Goal: Information Seeking & Learning: Learn about a topic

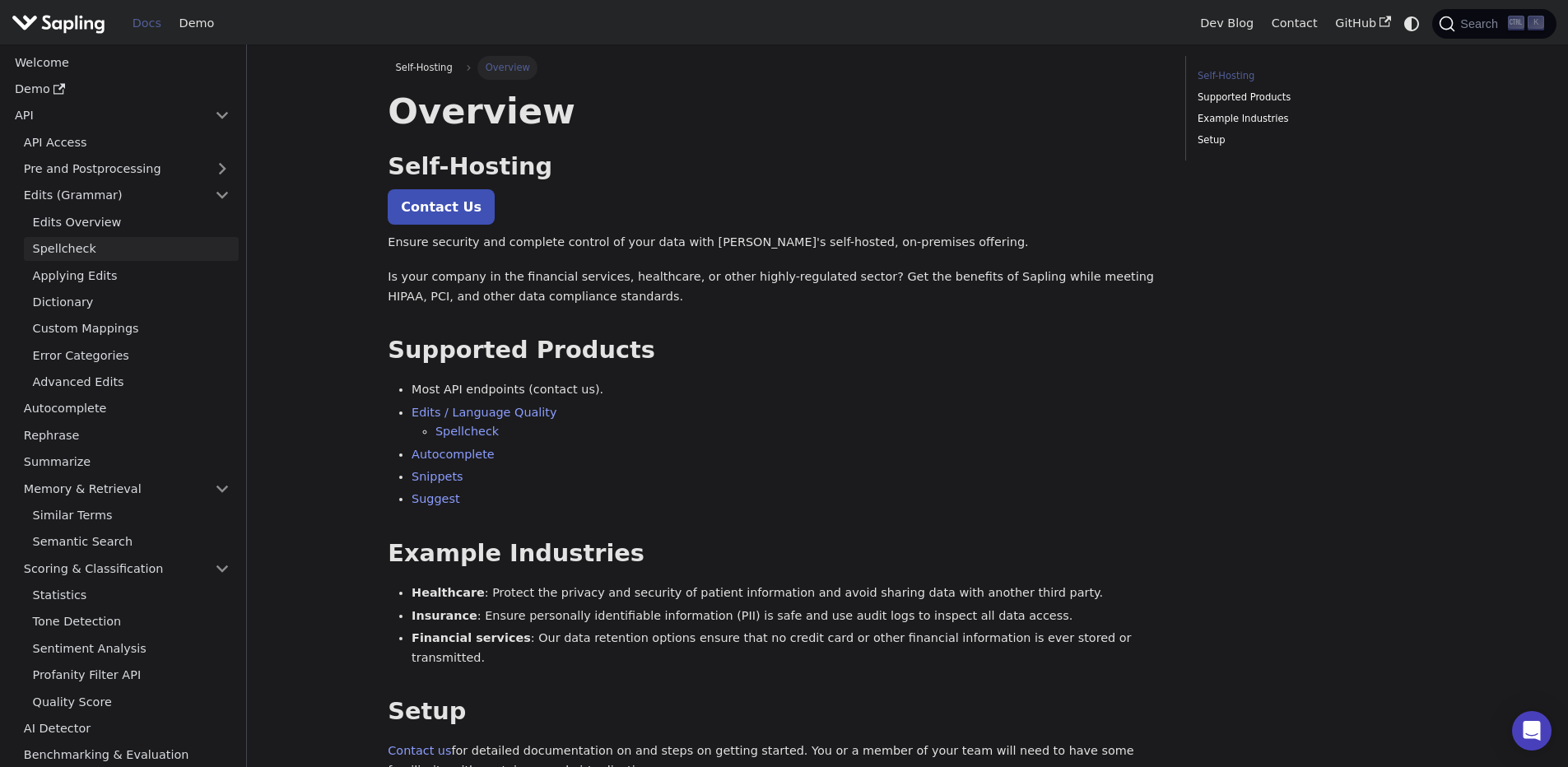
click at [113, 255] on link "Spellcheck" at bounding box center [131, 249] width 215 height 24
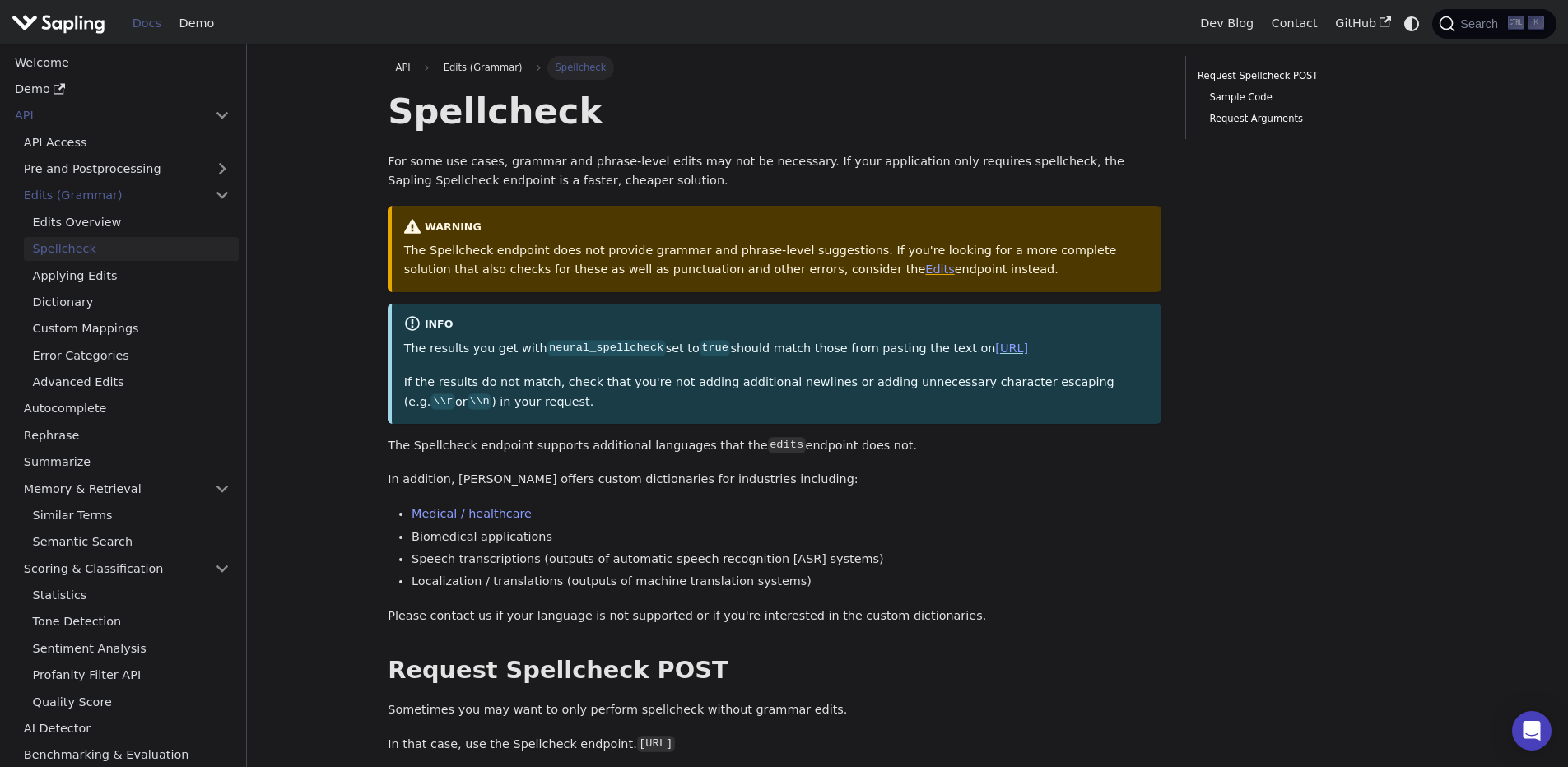
scroll to position [494, 0]
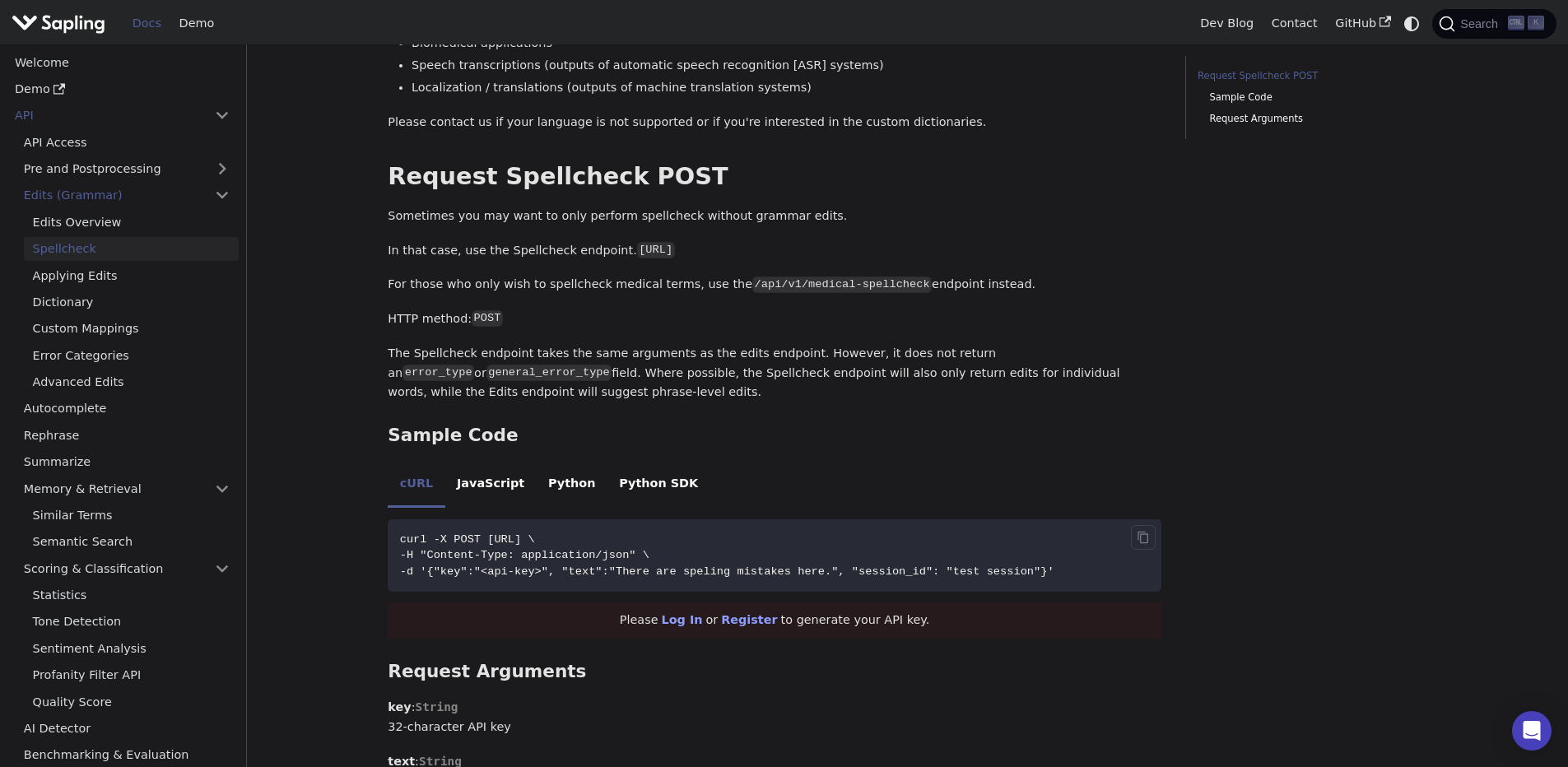
click at [535, 537] on span "curl -X POST [URL] \" at bounding box center [467, 539] width 135 height 13
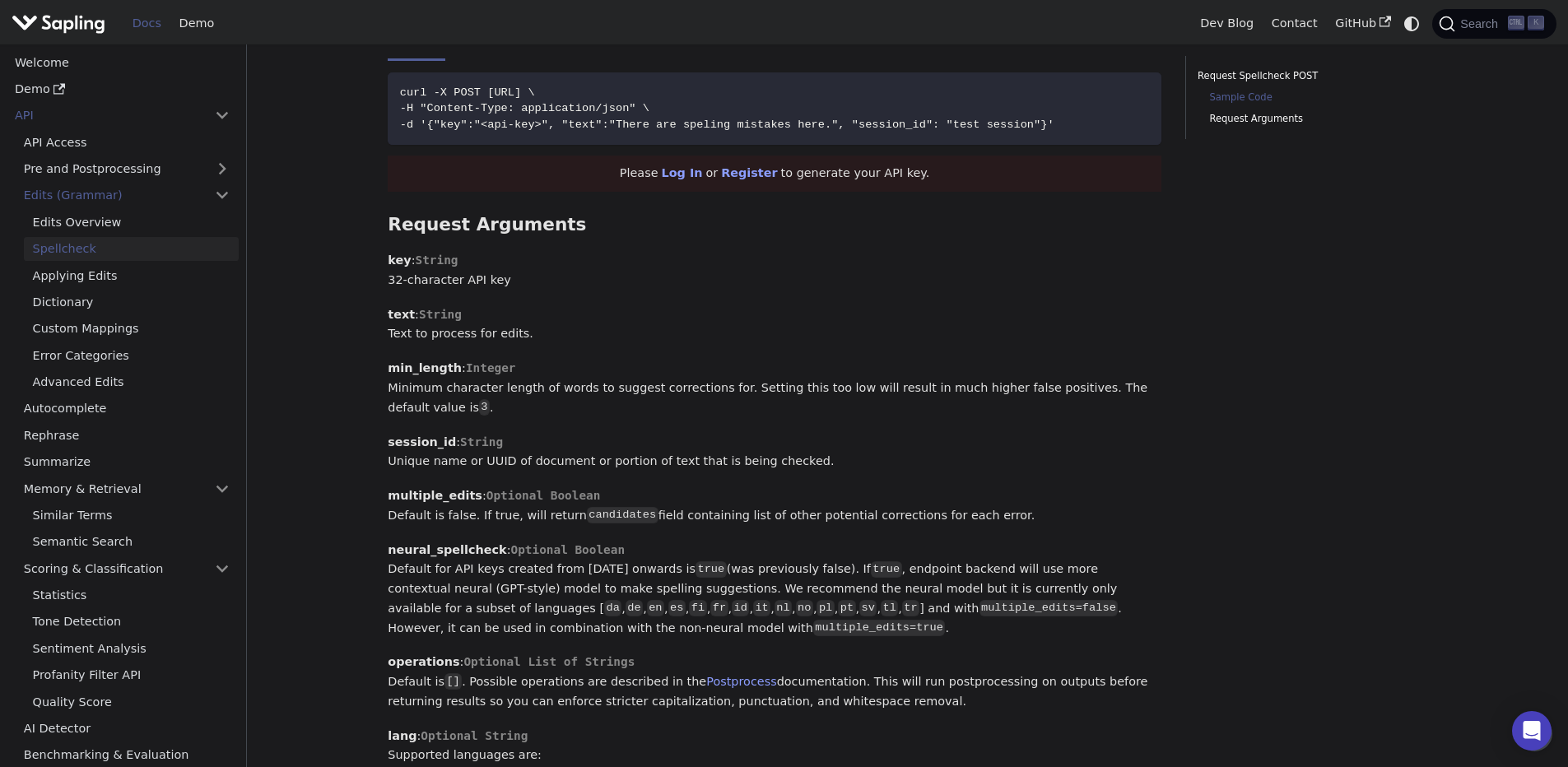
scroll to position [593, 0]
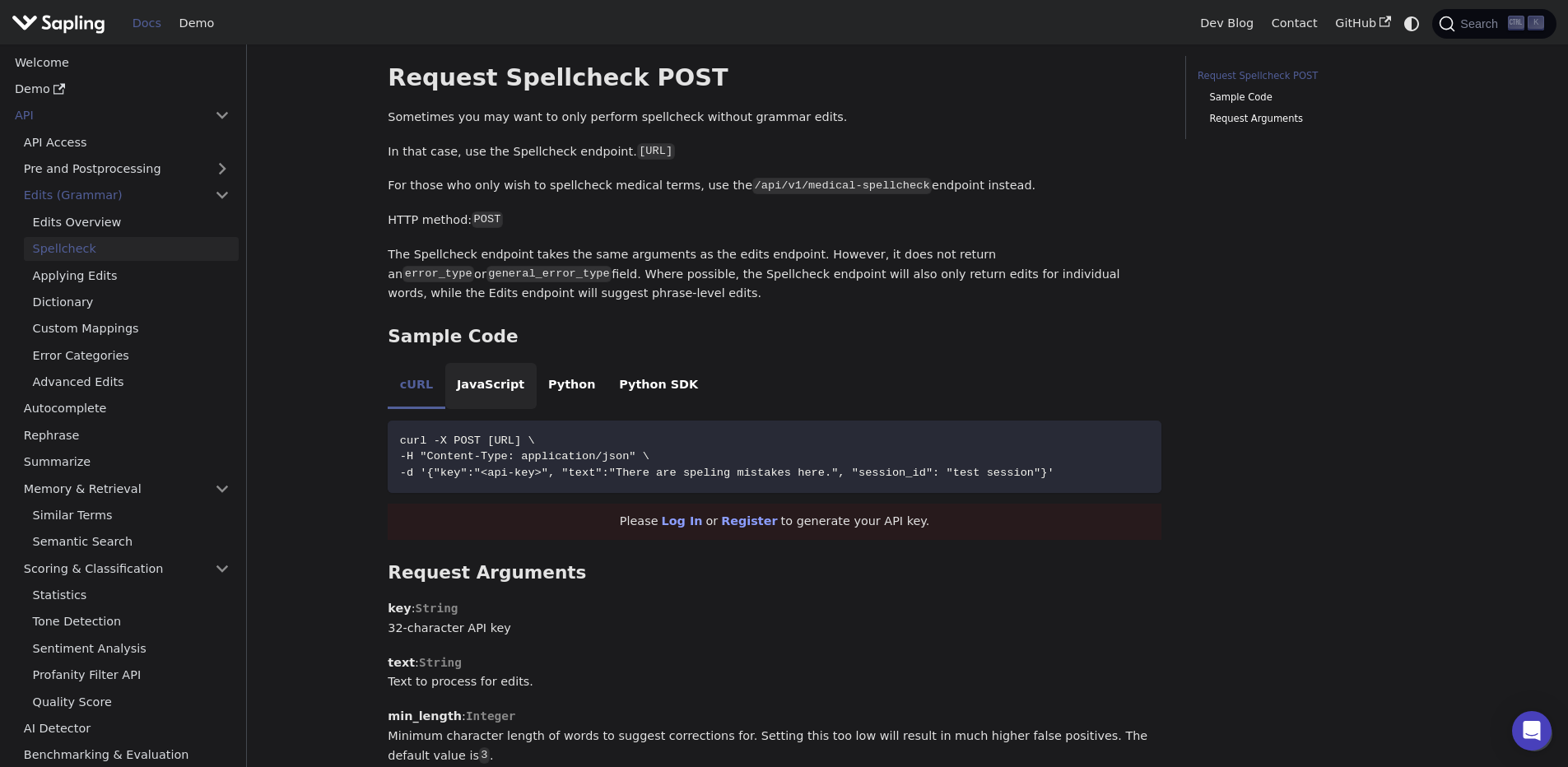
click at [516, 386] on li "JavaScript" at bounding box center [491, 386] width 91 height 46
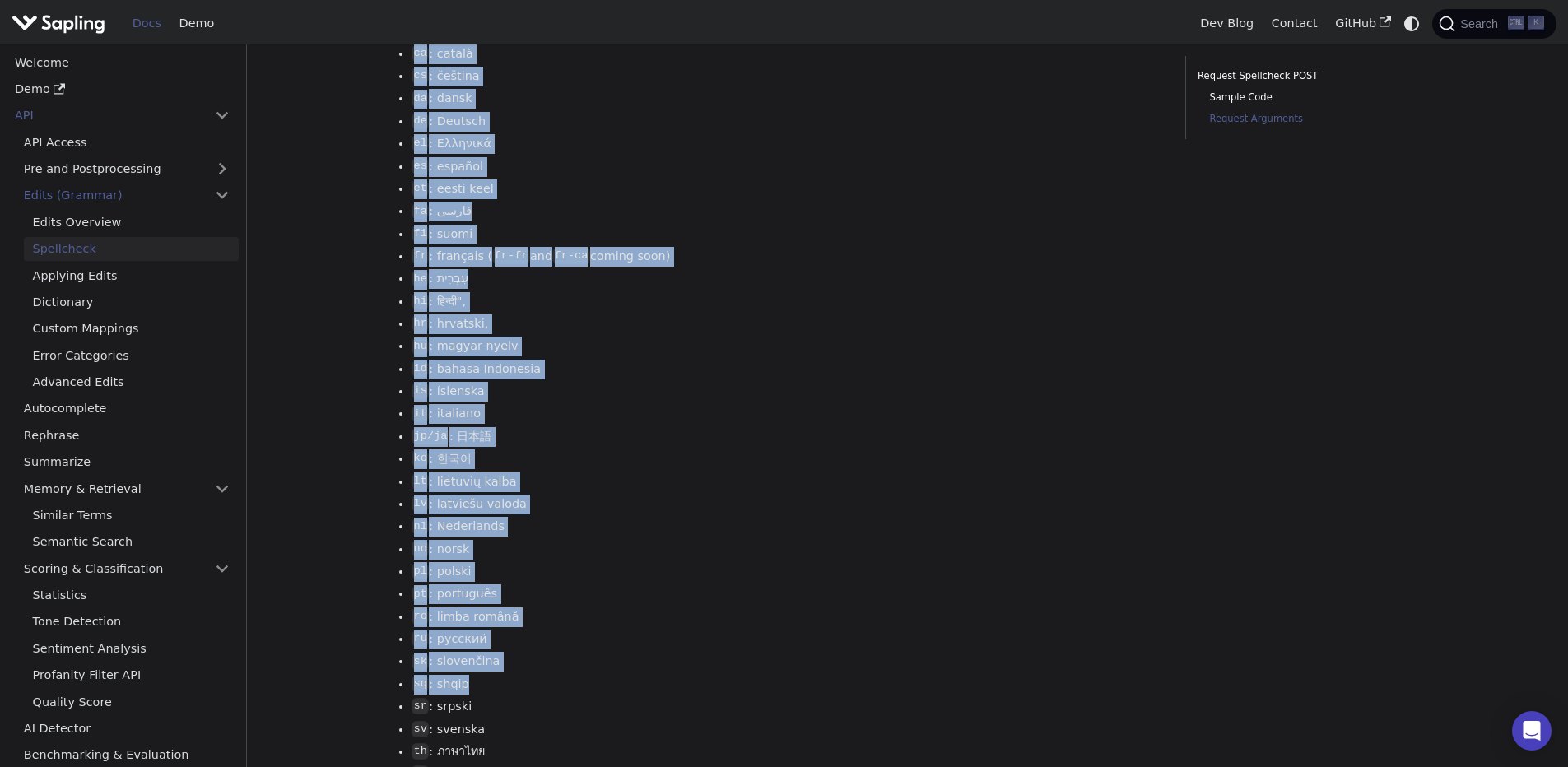
scroll to position [2584, 0]
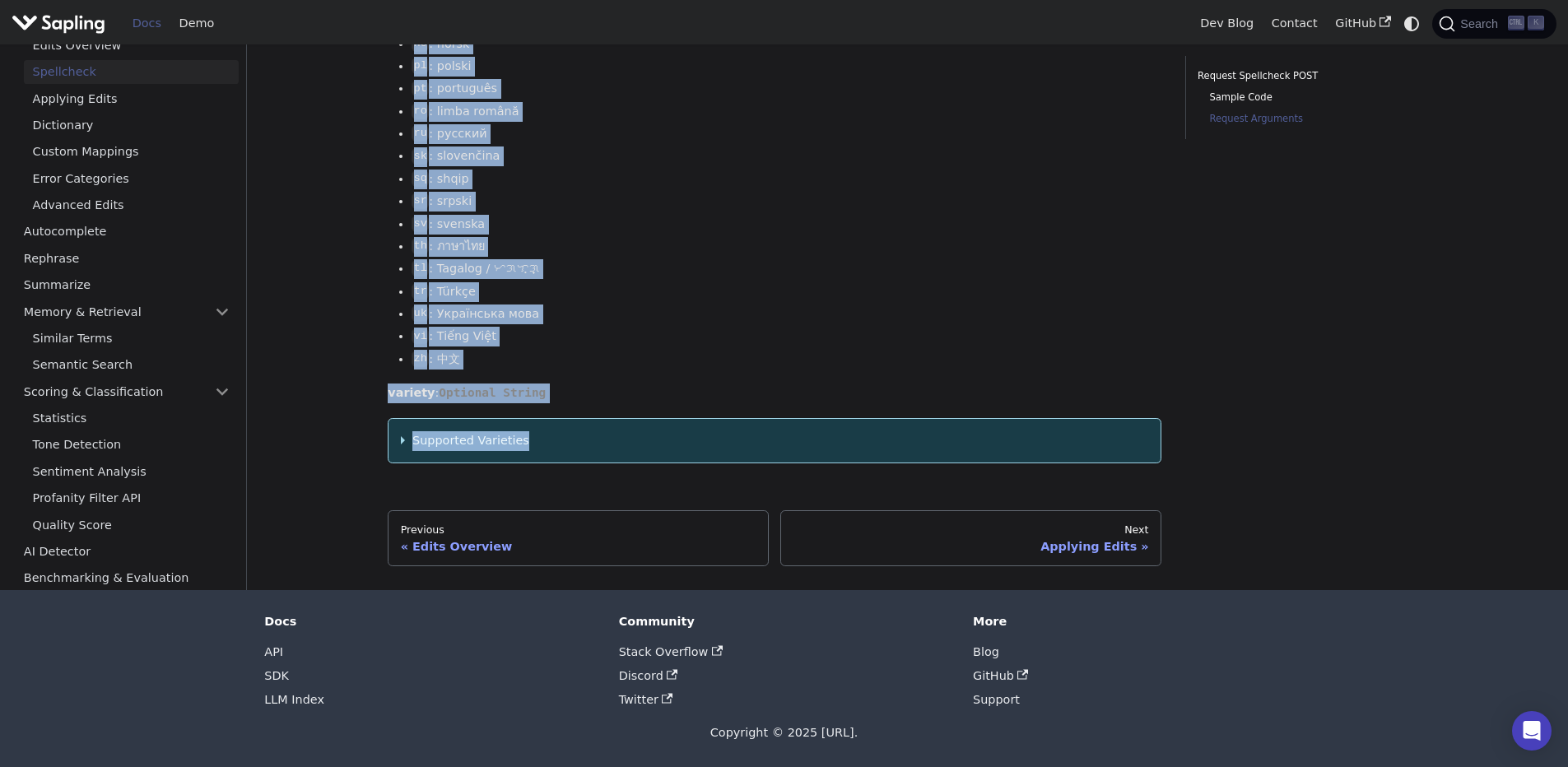
drag, startPoint x: 379, startPoint y: 101, endPoint x: 655, endPoint y: 468, distance: 459.2
copy div "Spellcheck For some use cases, grammar and phrase-level edits may not be necess…"
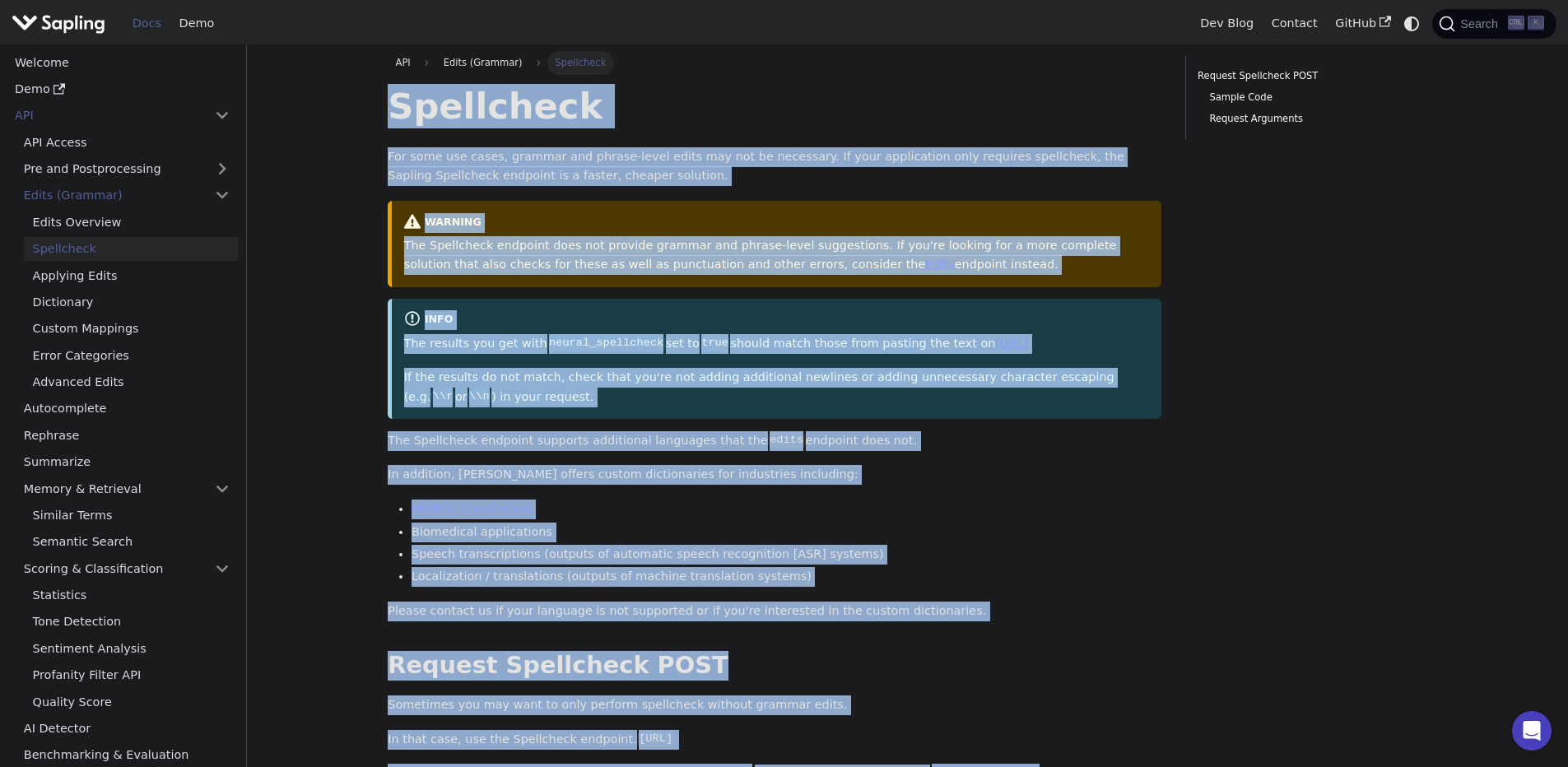
scroll to position [0, 0]
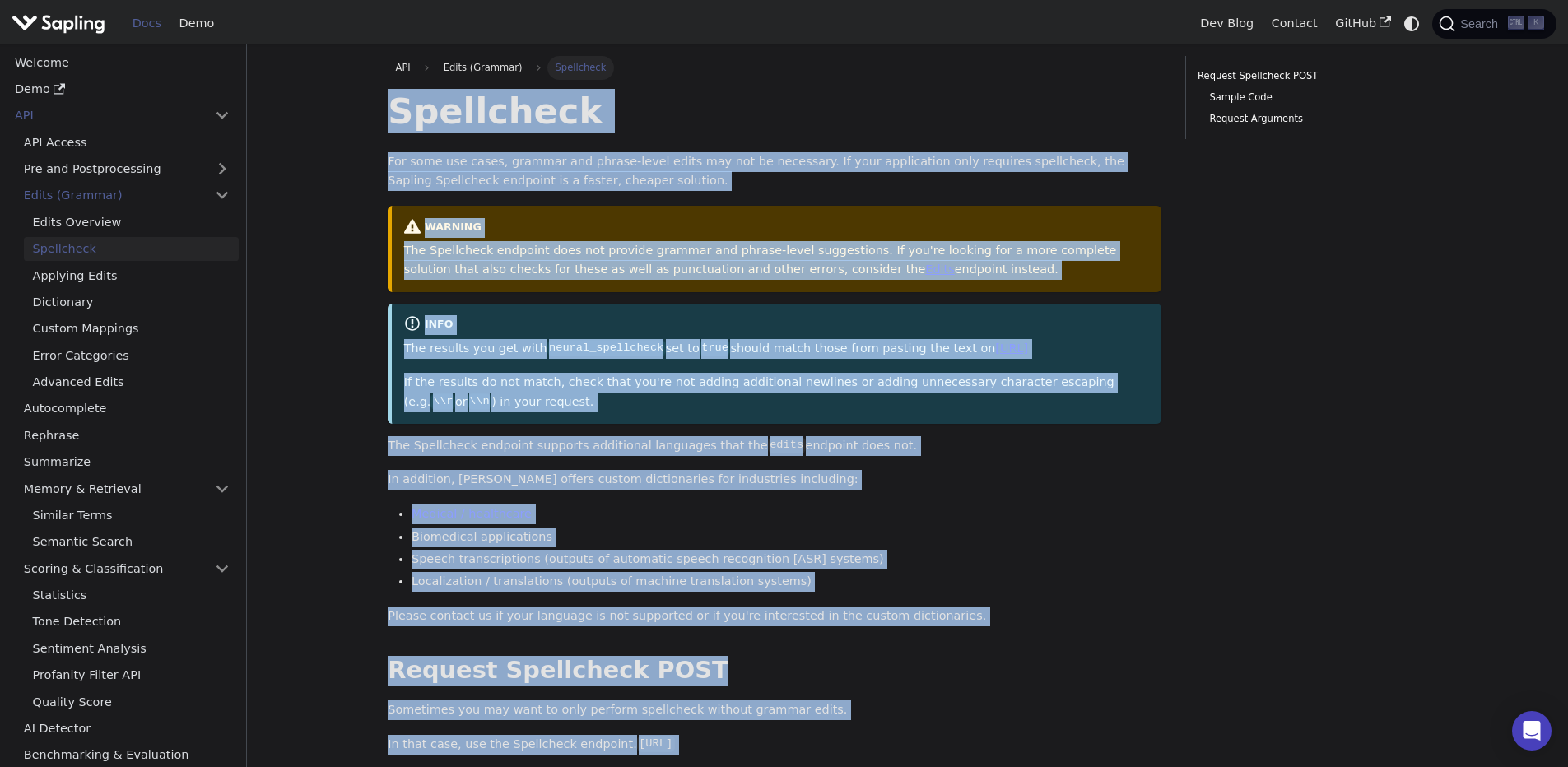
click at [768, 446] on code "edits" at bounding box center [786, 446] width 38 height 17
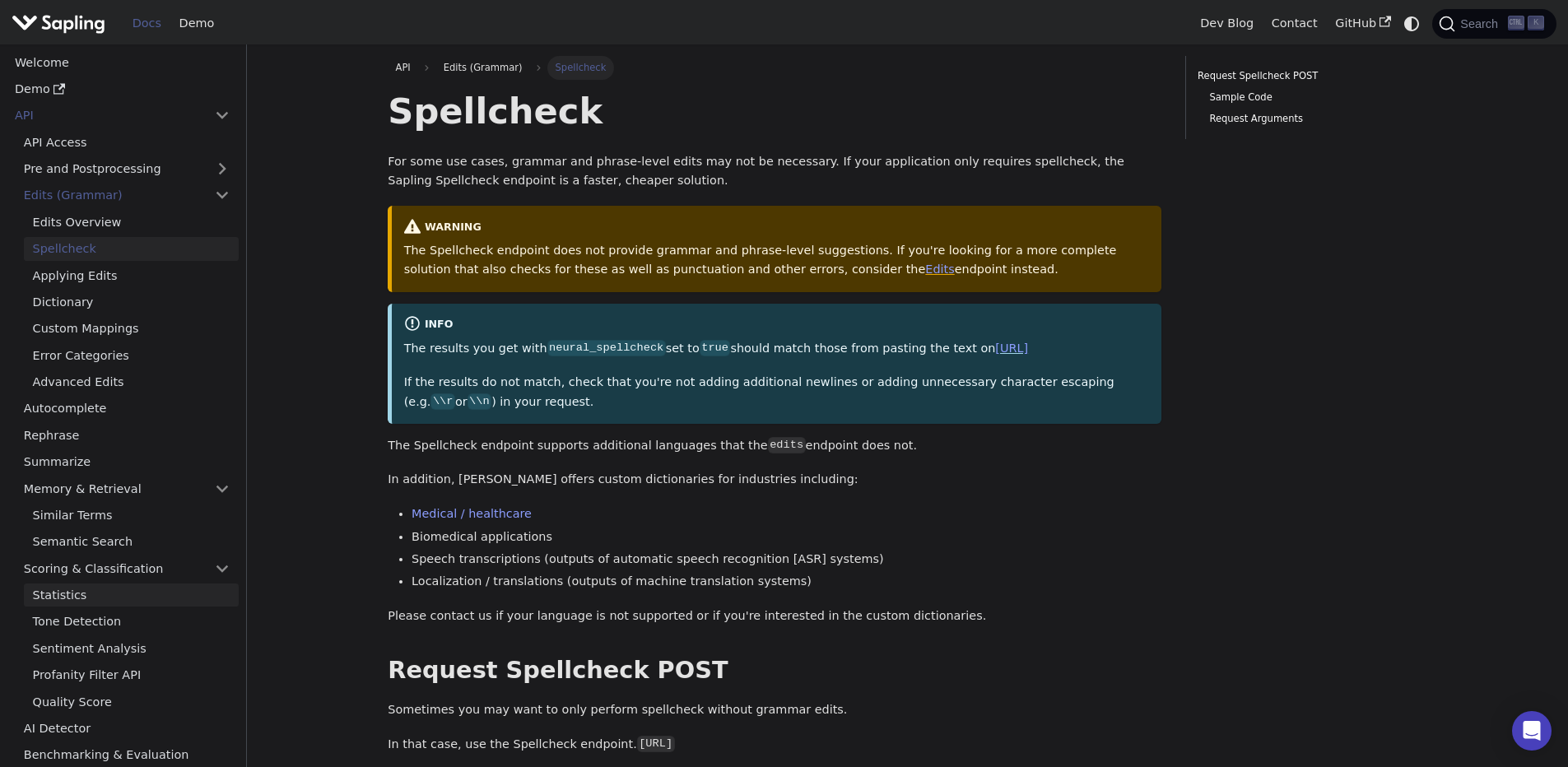
click at [72, 590] on link "Statistics" at bounding box center [131, 596] width 215 height 24
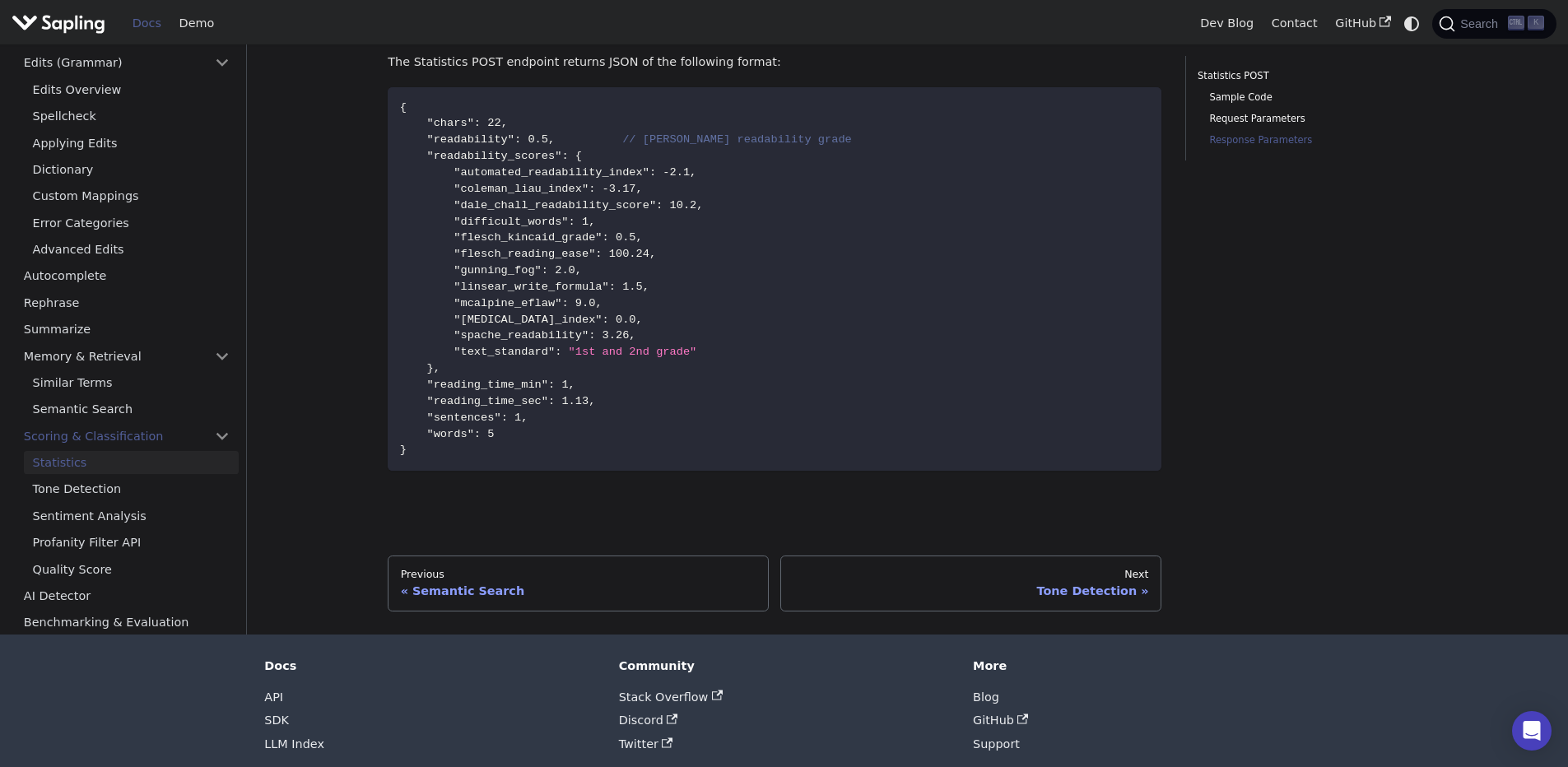
scroll to position [948, 0]
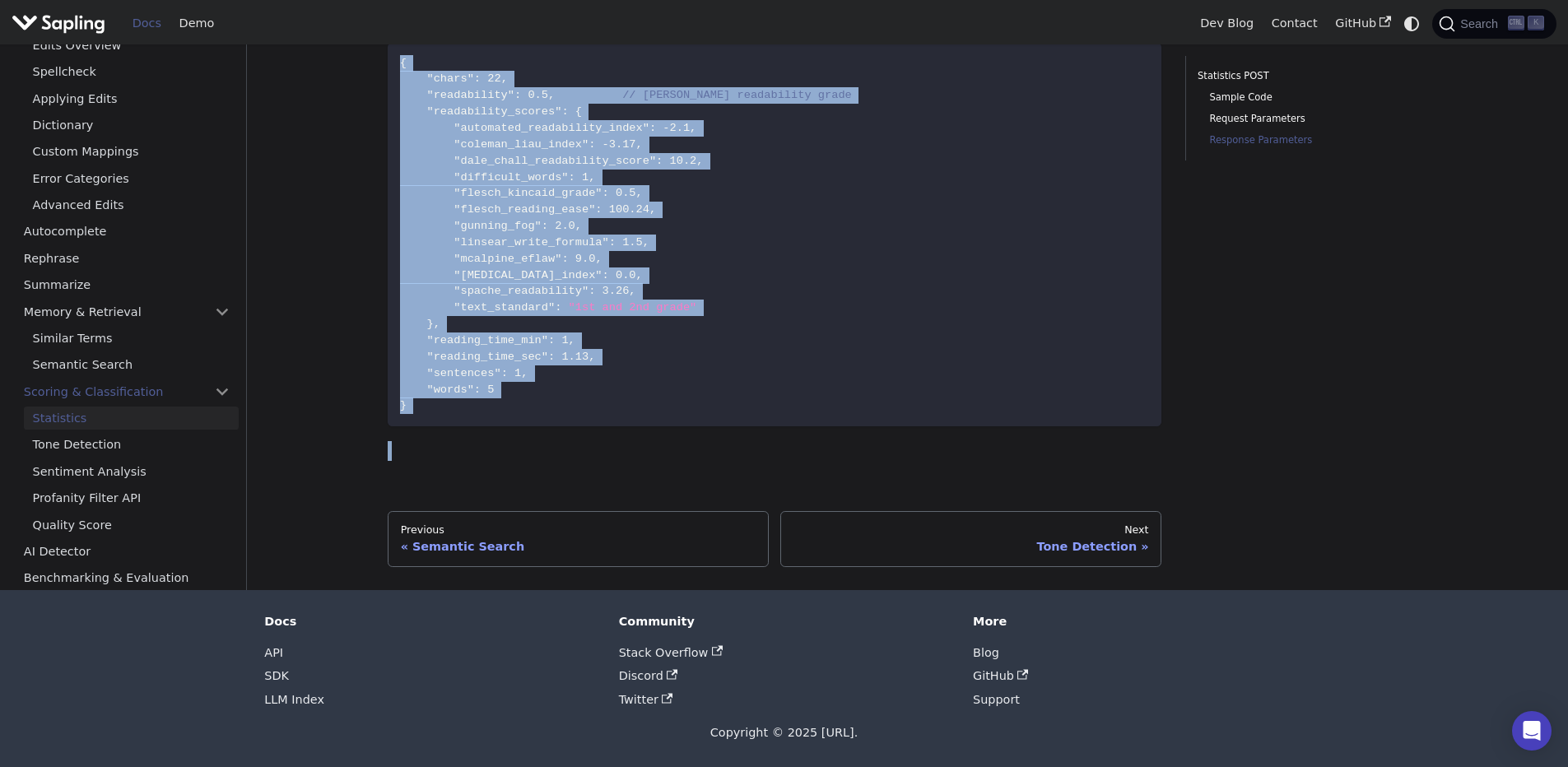
drag, startPoint x: 391, startPoint y: 105, endPoint x: 789, endPoint y: 455, distance: 530.0
copy div "Loremipsum Dol Sitametcon adipisci elitsedd eiusmo temporinci utl e dolor magn …"
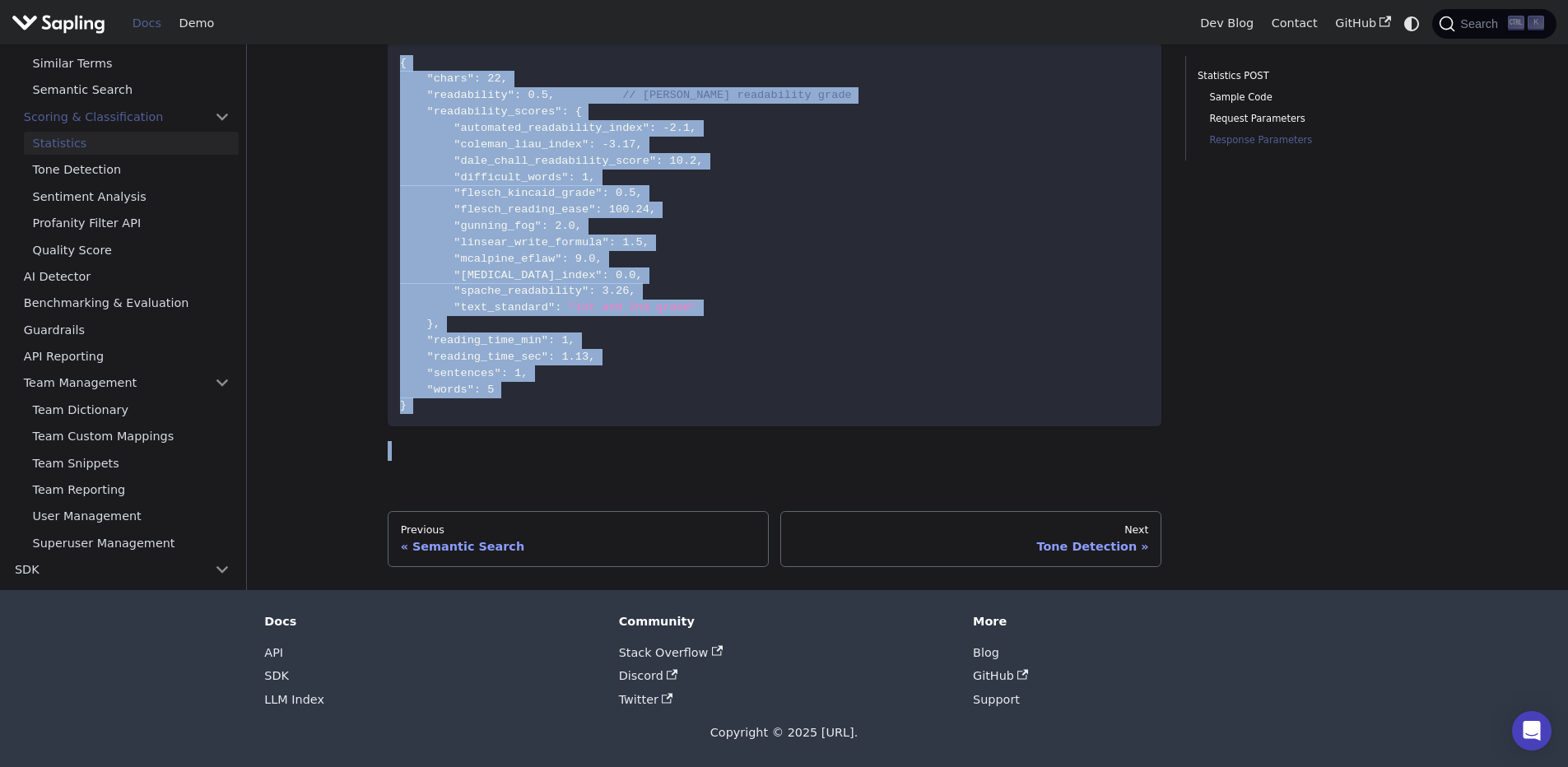
scroll to position [296, 0]
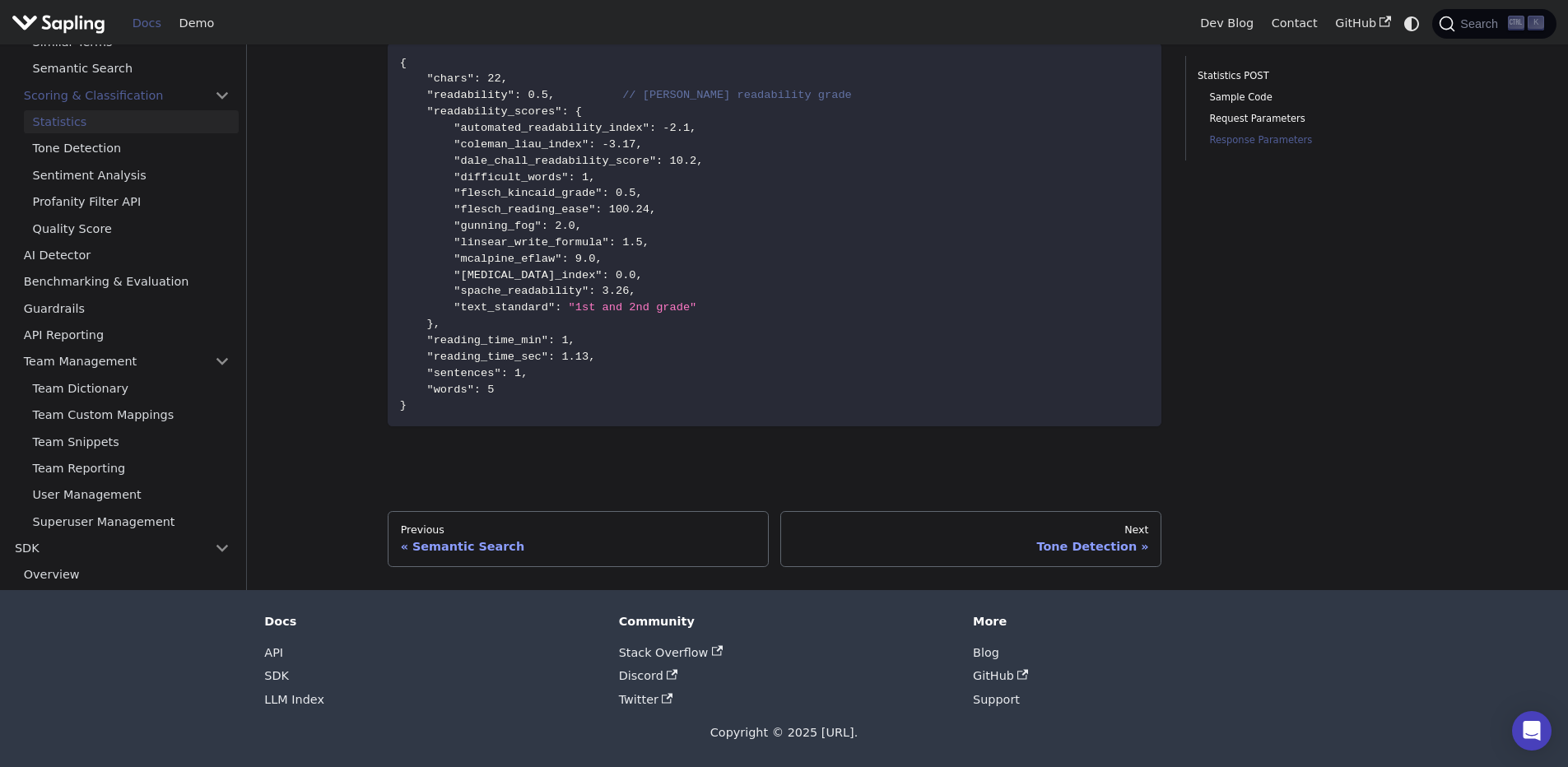
click at [103, 385] on link "Team Dictionary" at bounding box center [131, 389] width 215 height 24
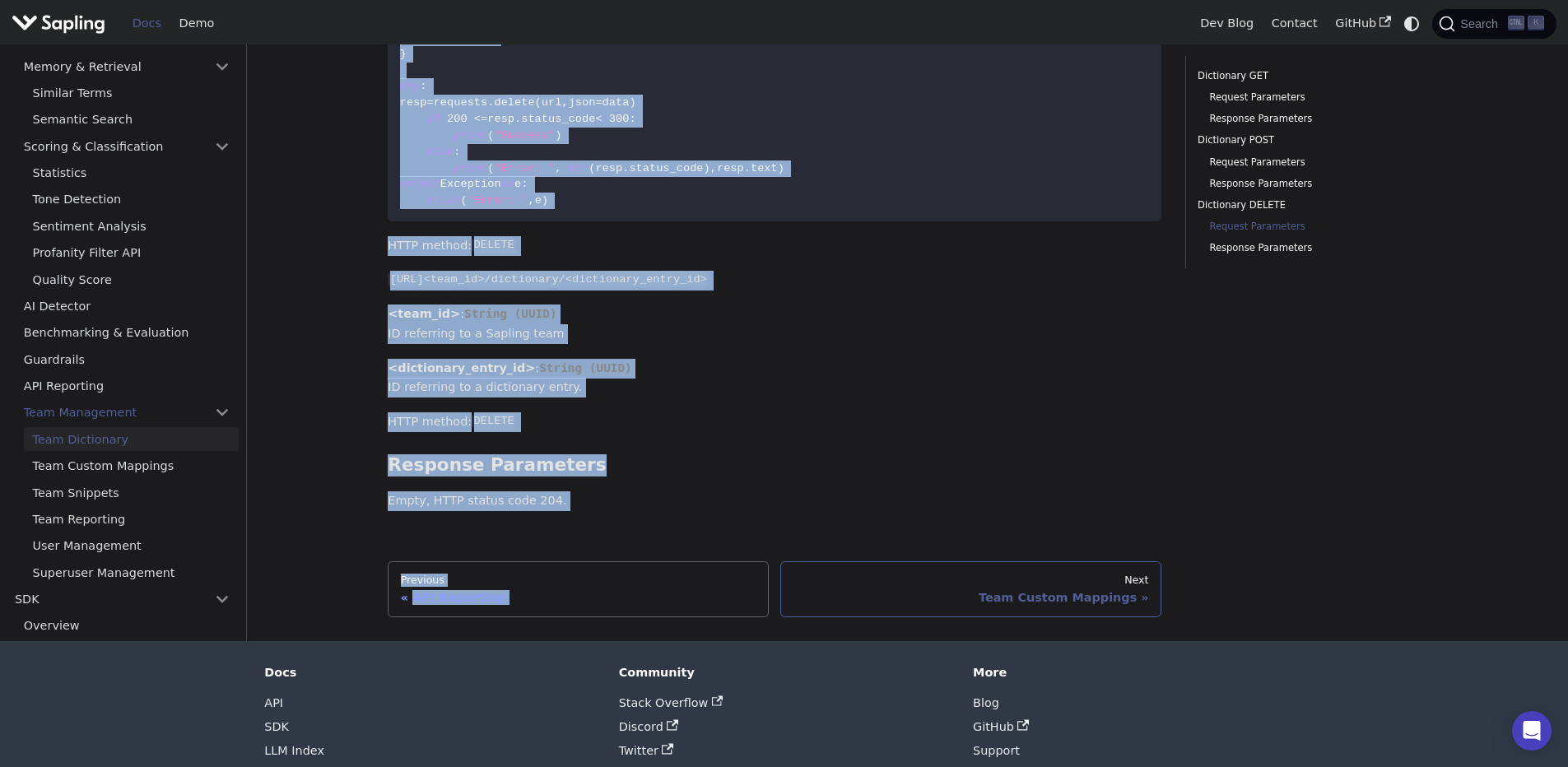
scroll to position [2356, 0]
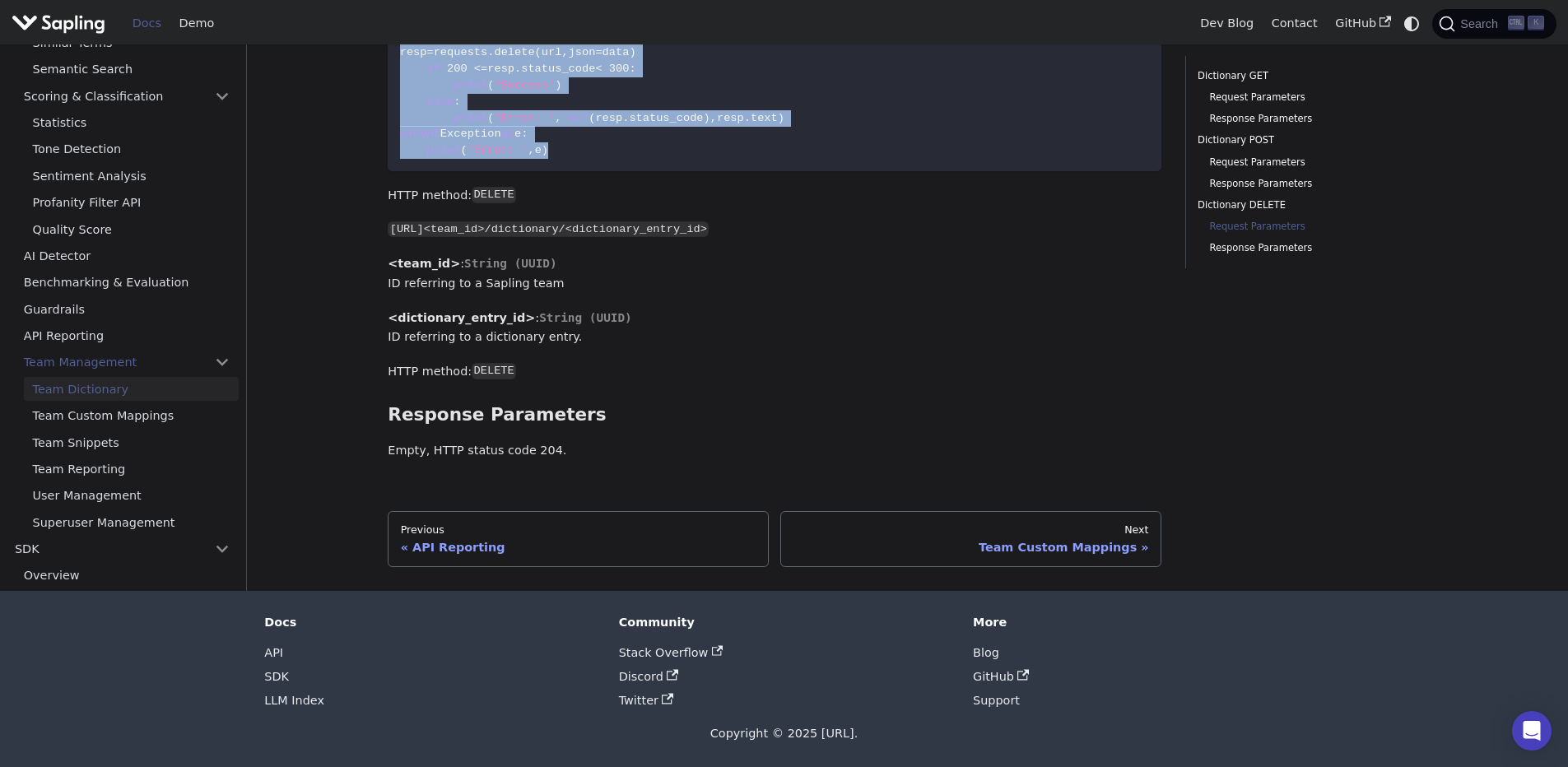
drag, startPoint x: 383, startPoint y: 336, endPoint x: 821, endPoint y: 145, distance: 477.8
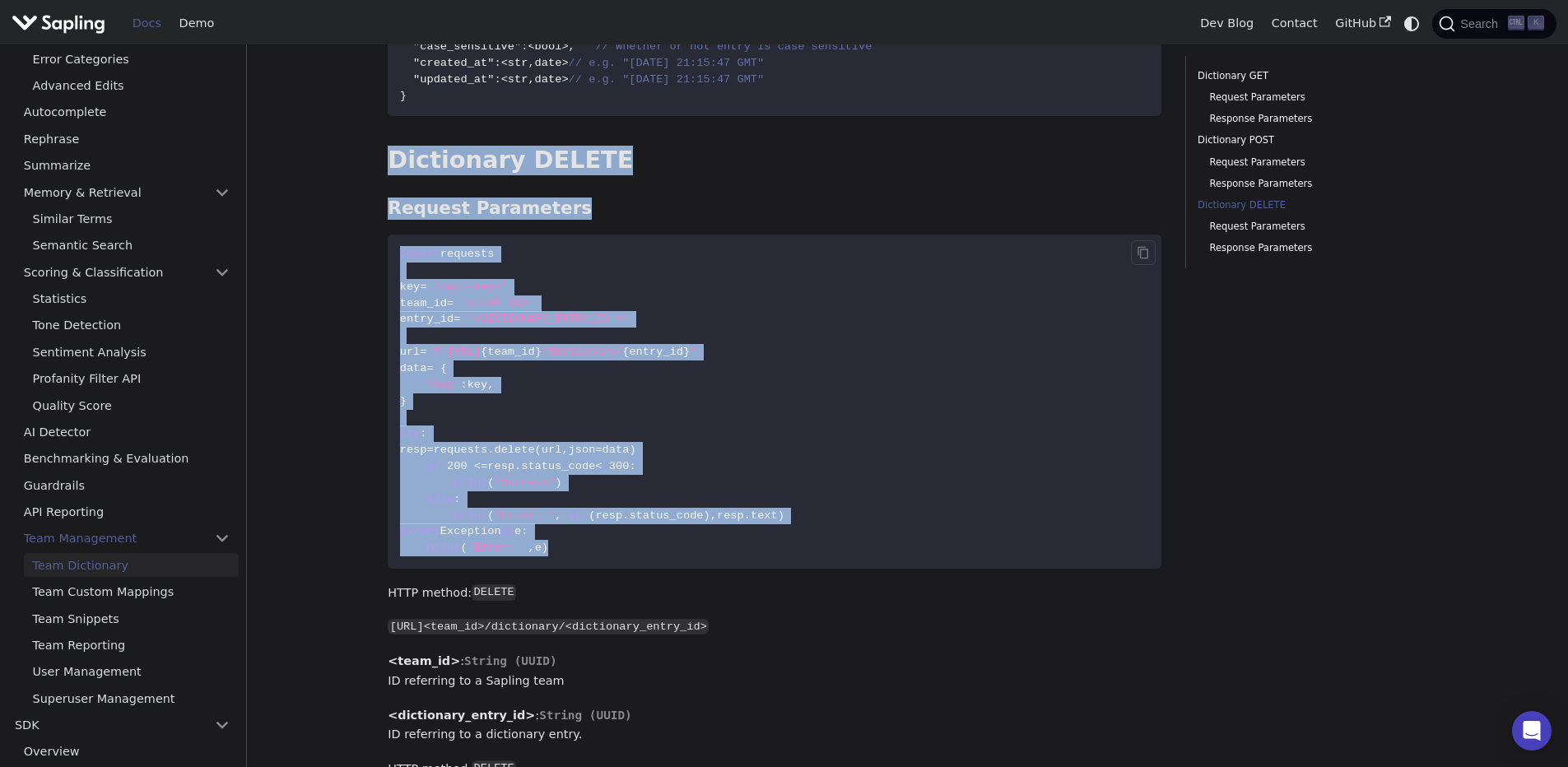
scroll to position [1960, 0]
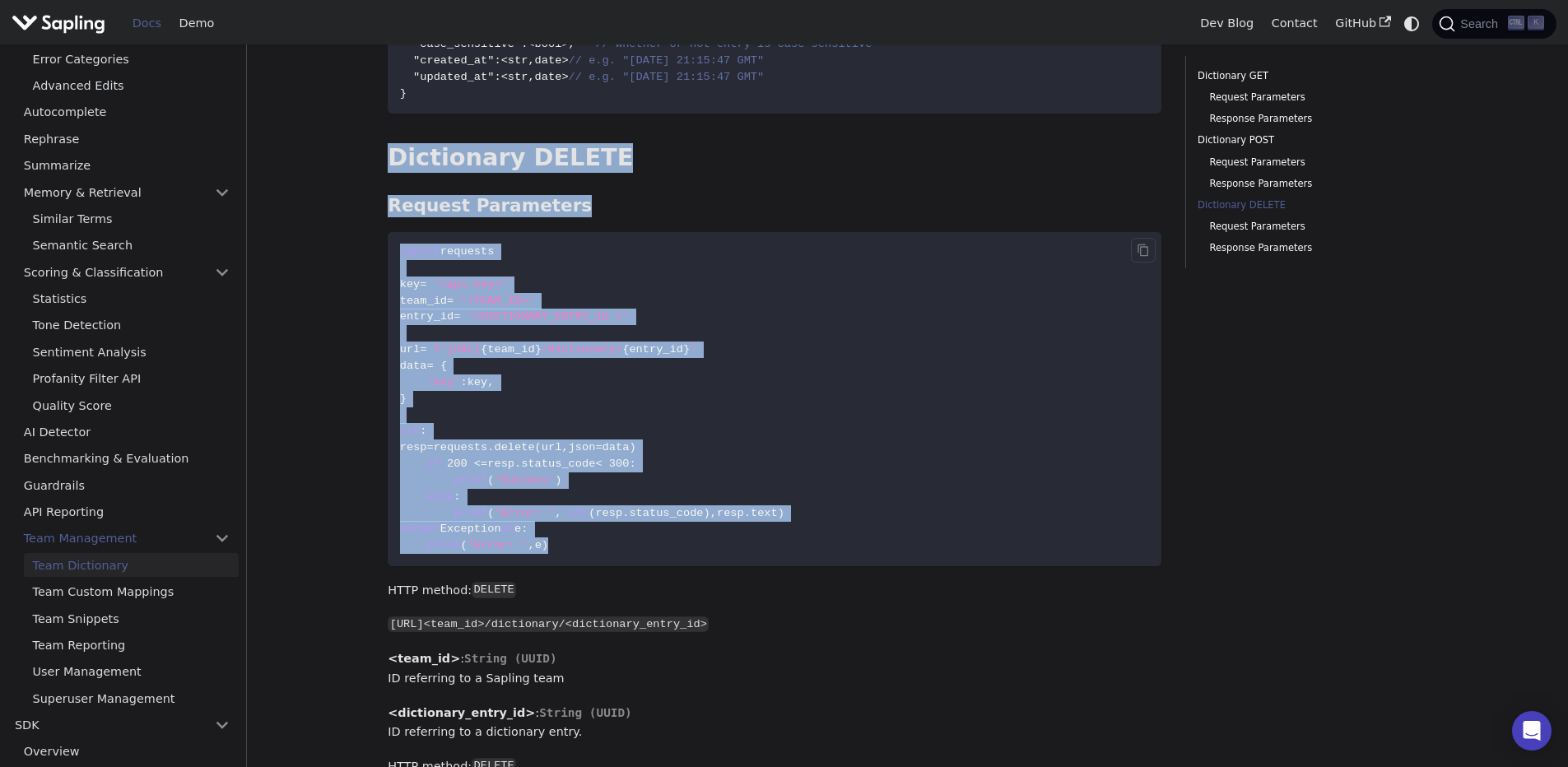
click at [515, 340] on code "import requests key = '<api-key>' team_id = '<TEAM_ID>' entry_id = '<DICTIONARY…" at bounding box center [774, 399] width 773 height 334
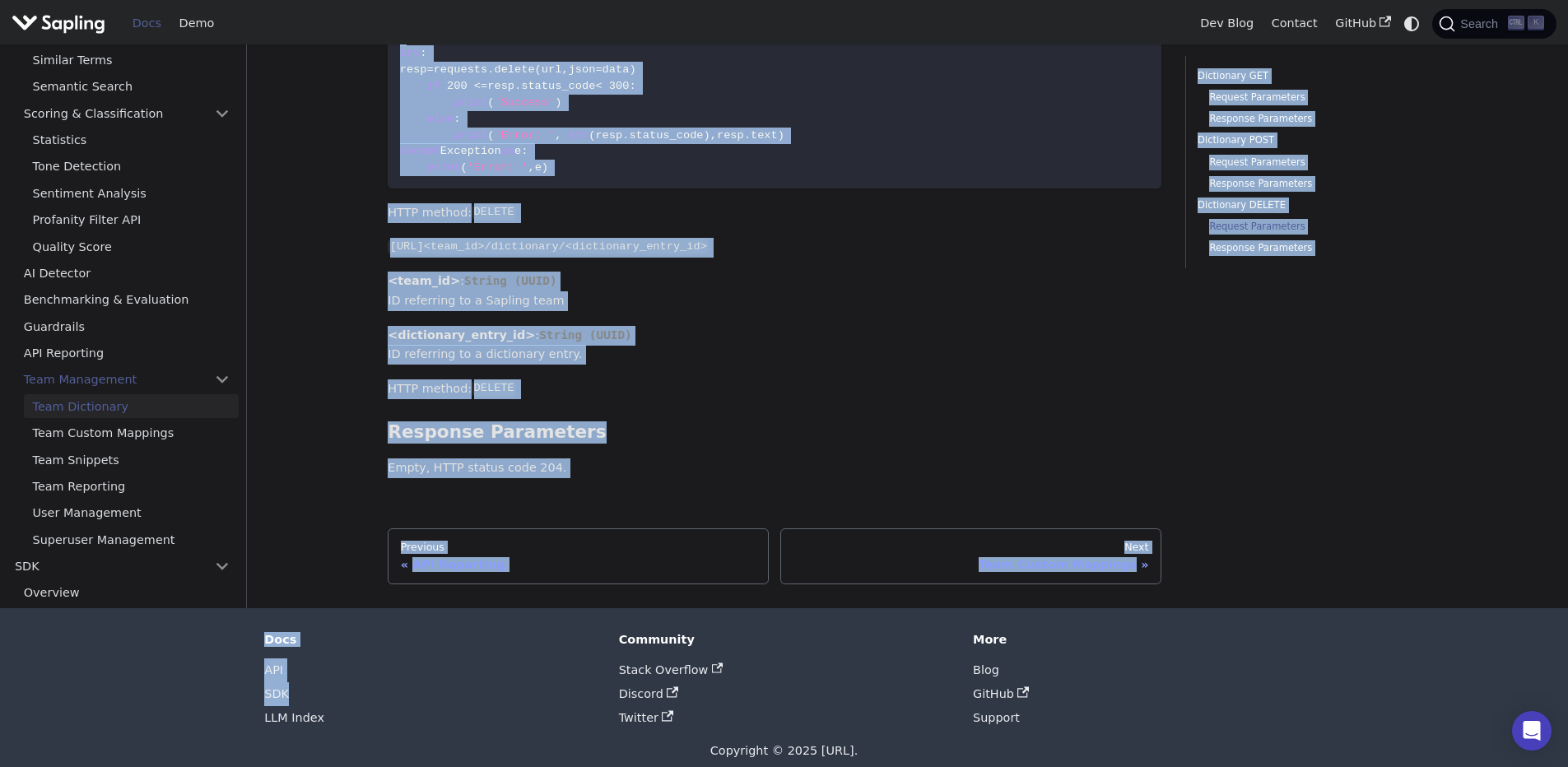
scroll to position [2356, 0]
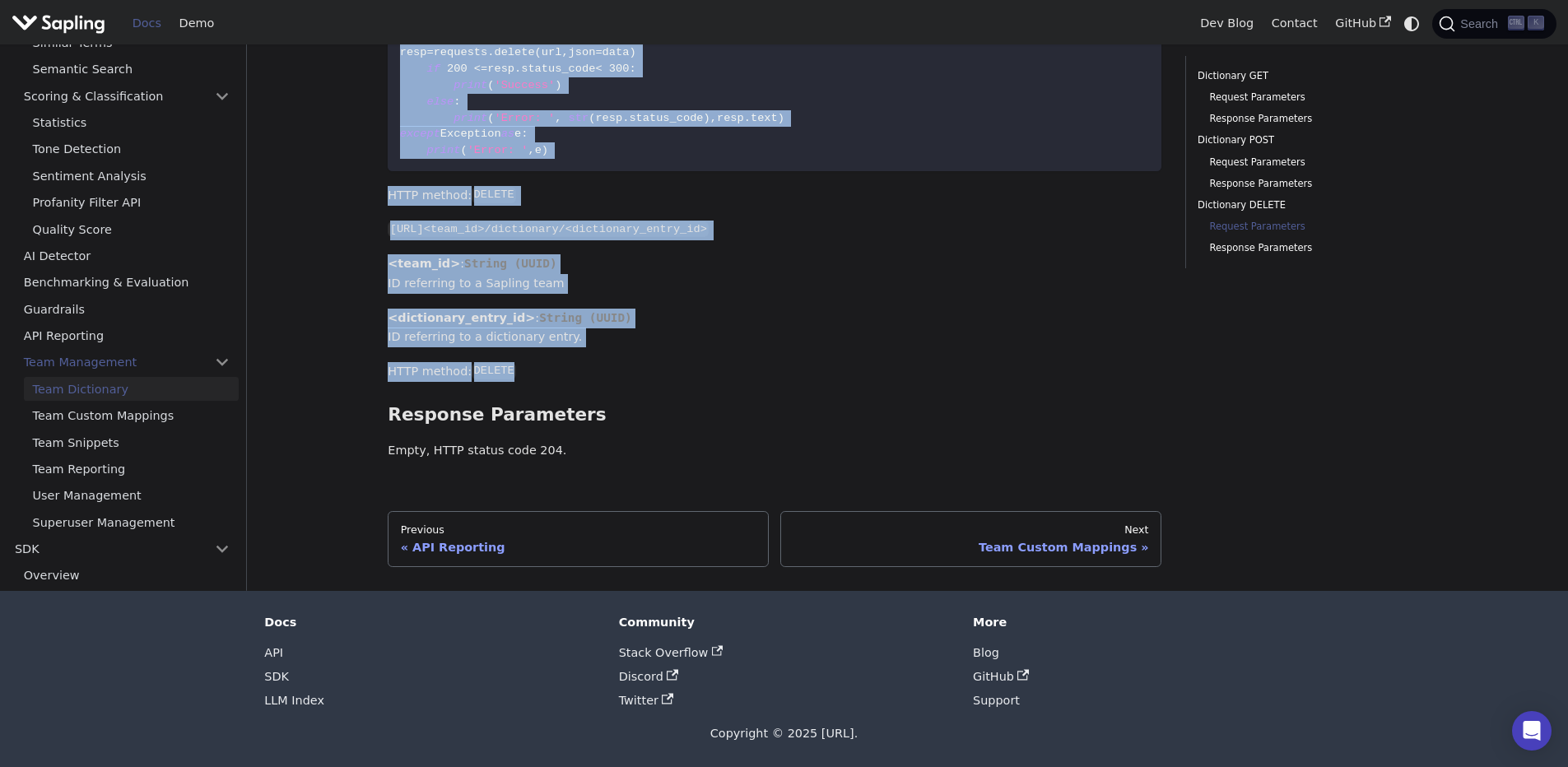
drag, startPoint x: 394, startPoint y: 189, endPoint x: 617, endPoint y: 370, distance: 287.2
copy div "Dictionary DELETE ​ Request Parameters ​ import requests key = '<api-key>' team…"
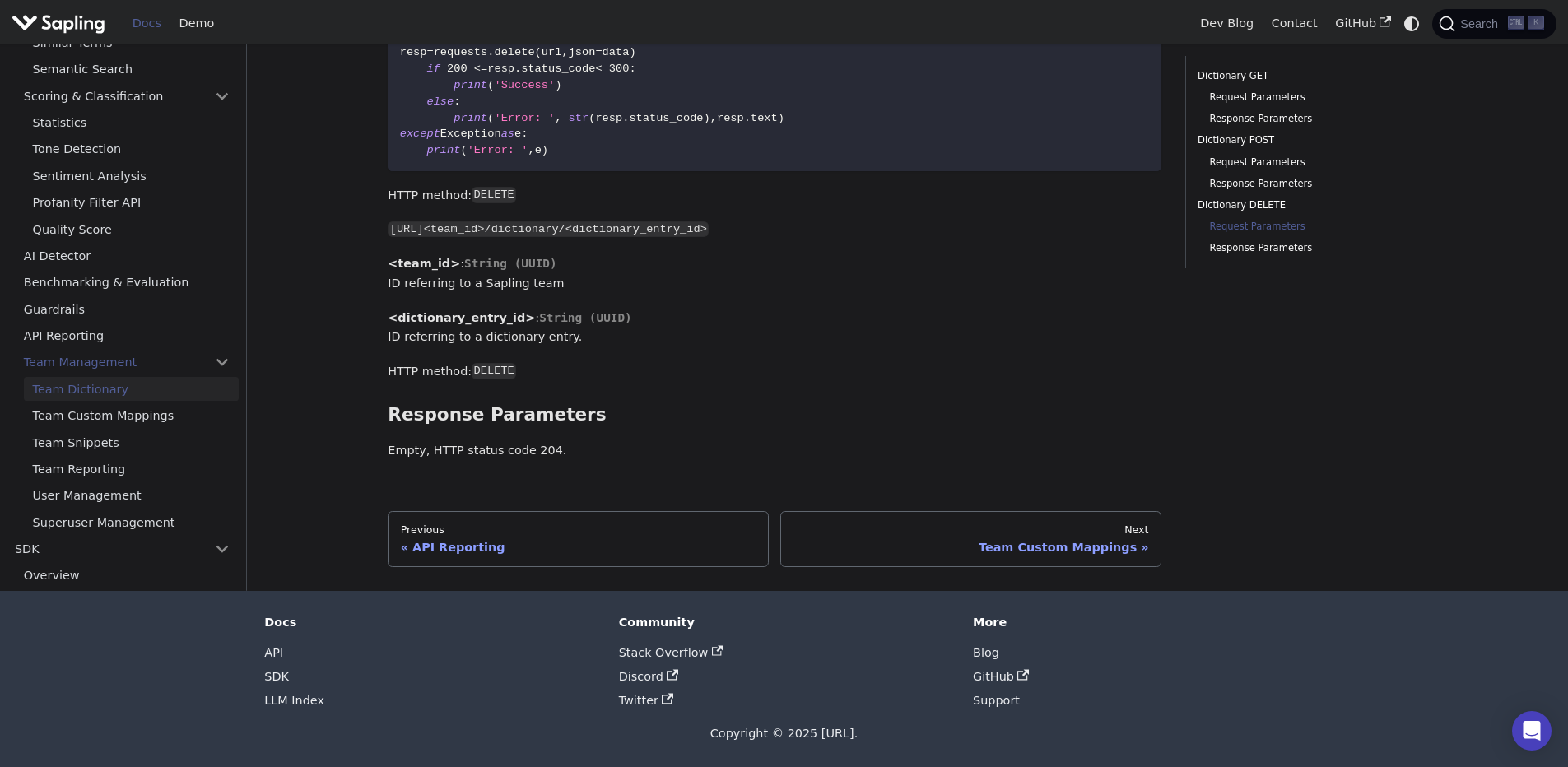
click at [727, 707] on li "Twitter" at bounding box center [784, 701] width 331 height 24
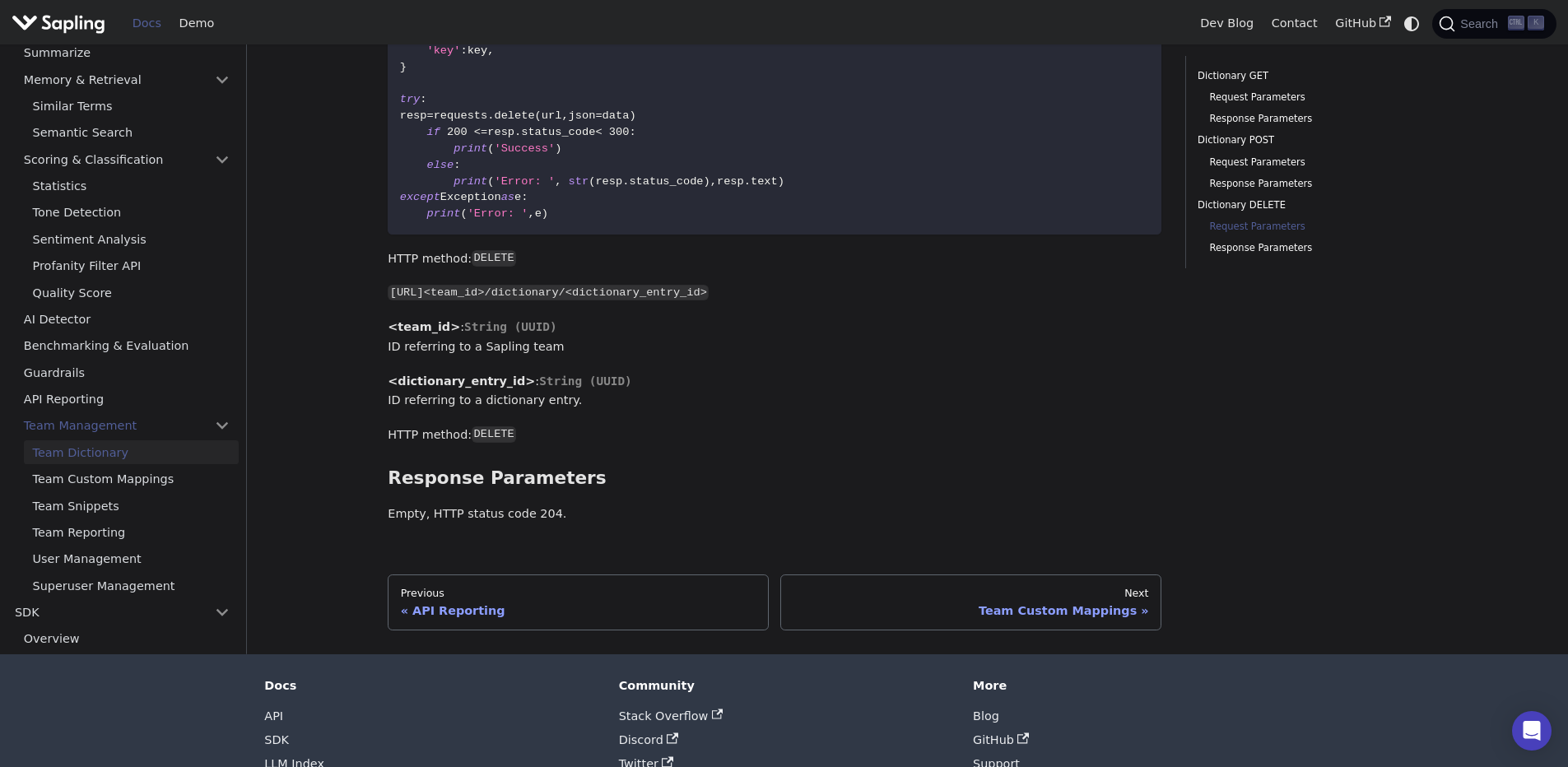
scroll to position [2256, 0]
